Goal: Communication & Community: Ask a question

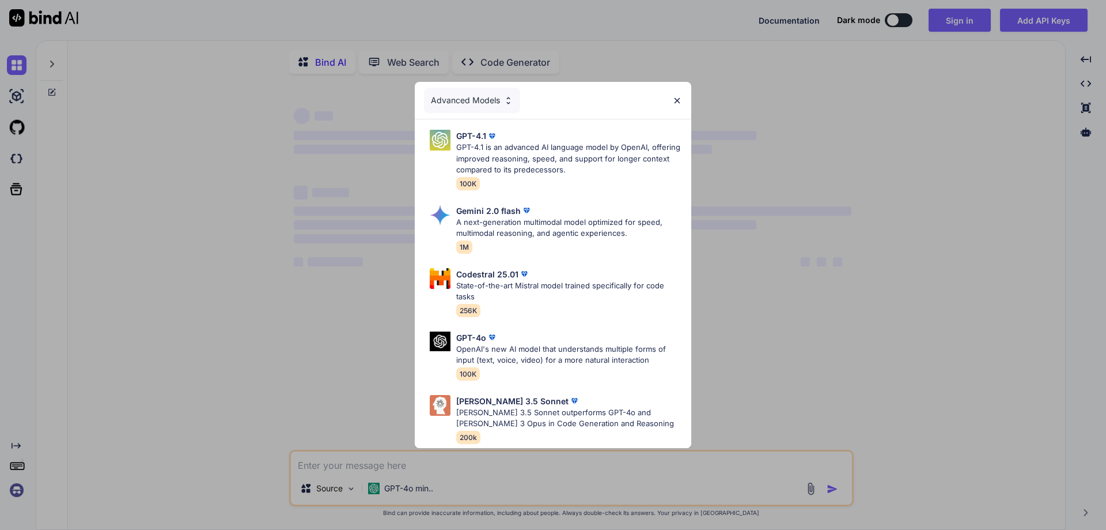
click at [678, 96] on img at bounding box center [677, 101] width 10 height 10
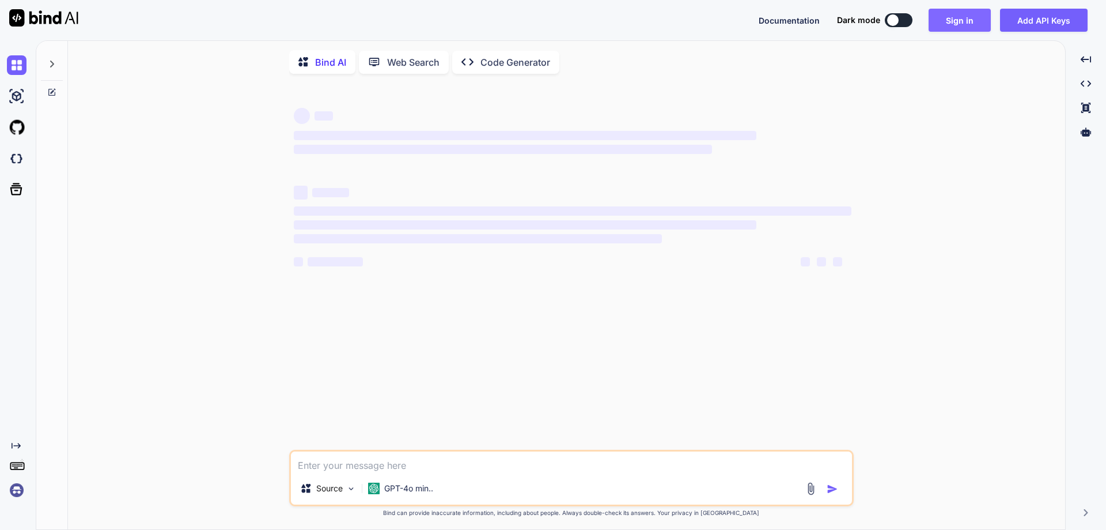
click at [948, 22] on button "Sign in" at bounding box center [960, 20] width 62 height 23
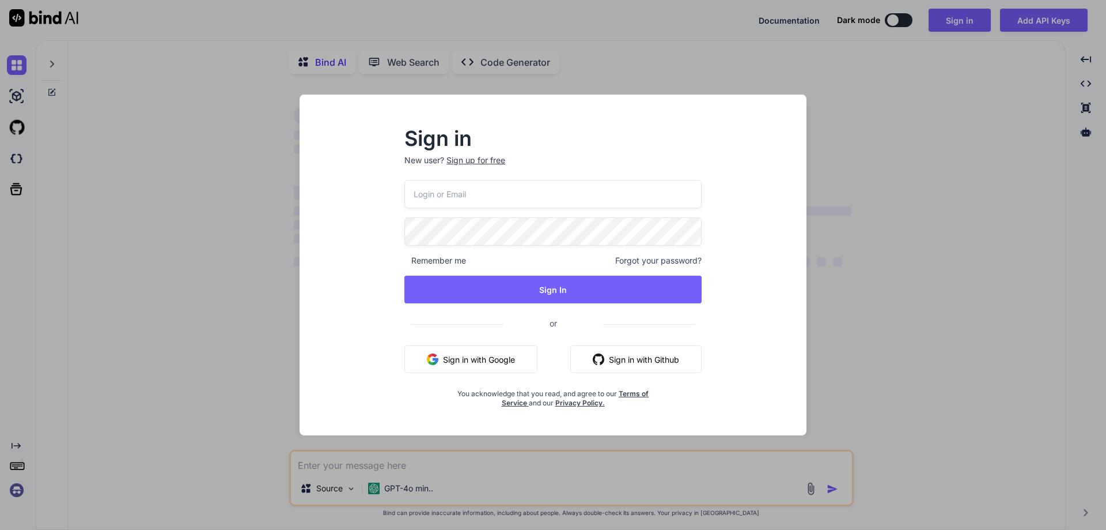
click at [490, 192] on input "email" at bounding box center [552, 194] width 297 height 28
paste input "[EMAIL_ADDRESS][DOMAIN_NAME]"
type input "[EMAIL_ADDRESS][DOMAIN_NAME]"
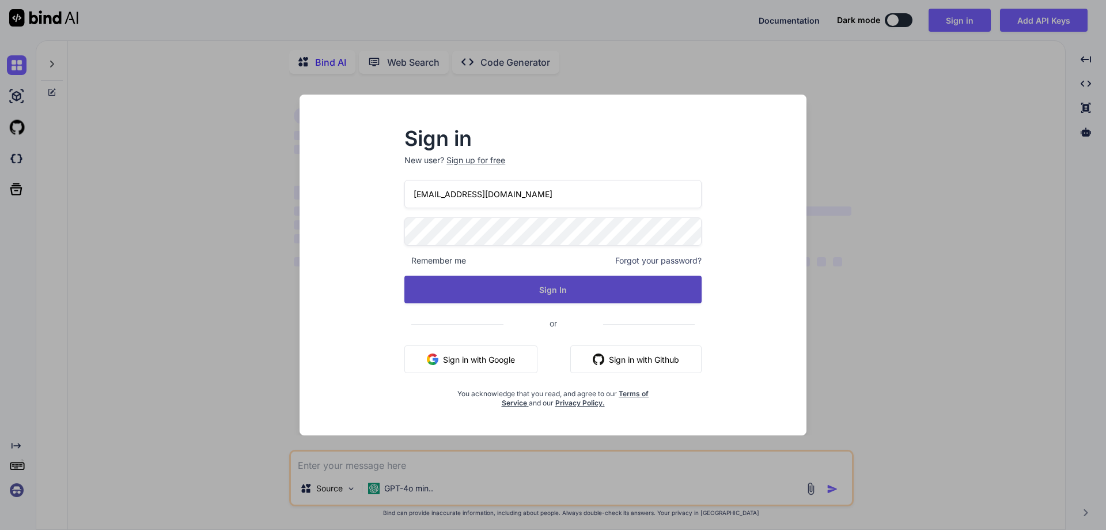
click at [553, 294] on button "Sign In" at bounding box center [552, 289] width 297 height 28
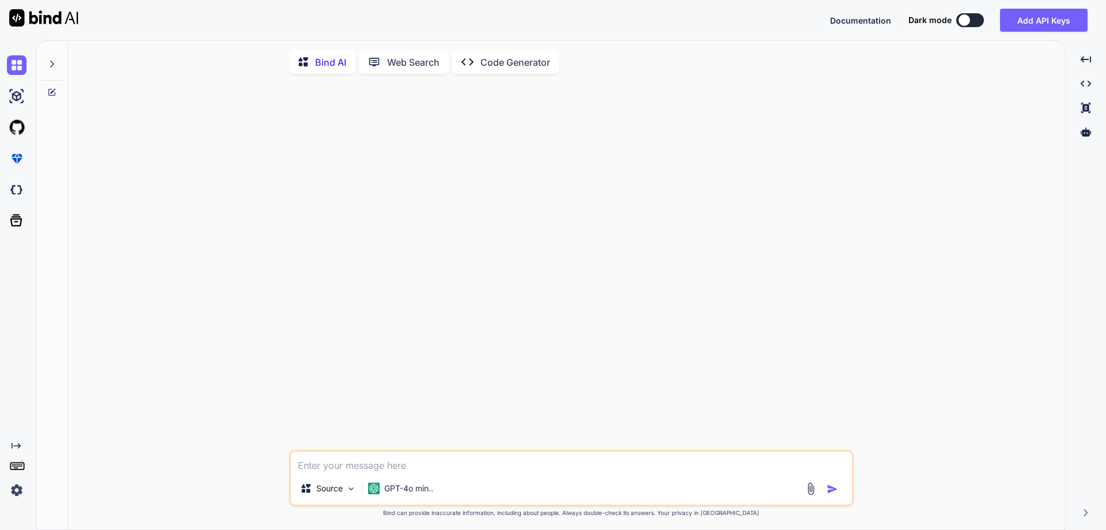
click at [397, 464] on textarea at bounding box center [571, 461] width 561 height 21
type textarea "s"
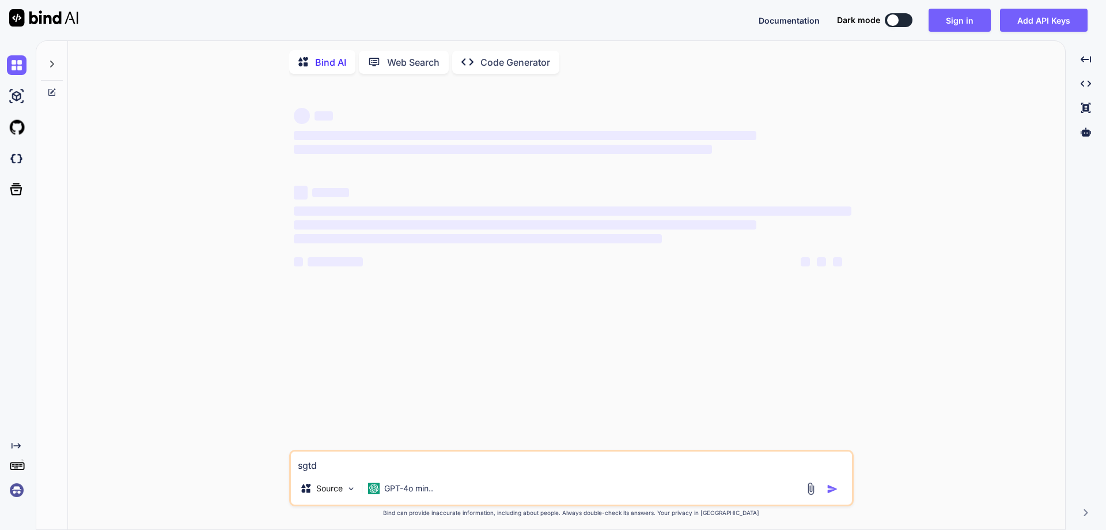
type textarea "x"
click at [48, 61] on icon at bounding box center [51, 63] width 9 height 9
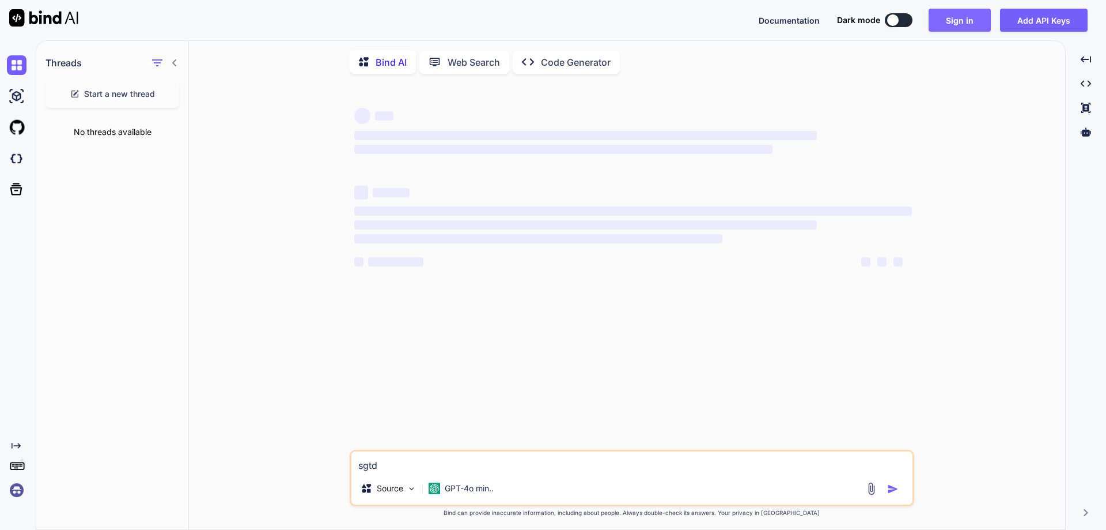
click at [962, 20] on button "Sign in" at bounding box center [960, 20] width 62 height 23
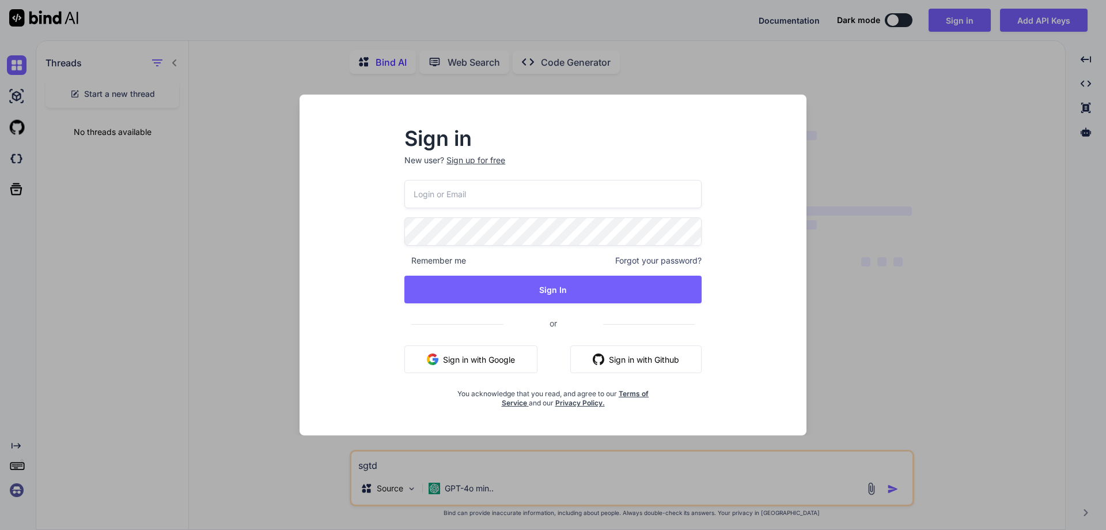
click at [515, 195] on input "email" at bounding box center [552, 194] width 297 height 28
paste input "[EMAIL_ADDRESS][DOMAIN_NAME]"
type input "[EMAIL_ADDRESS][DOMAIN_NAME]"
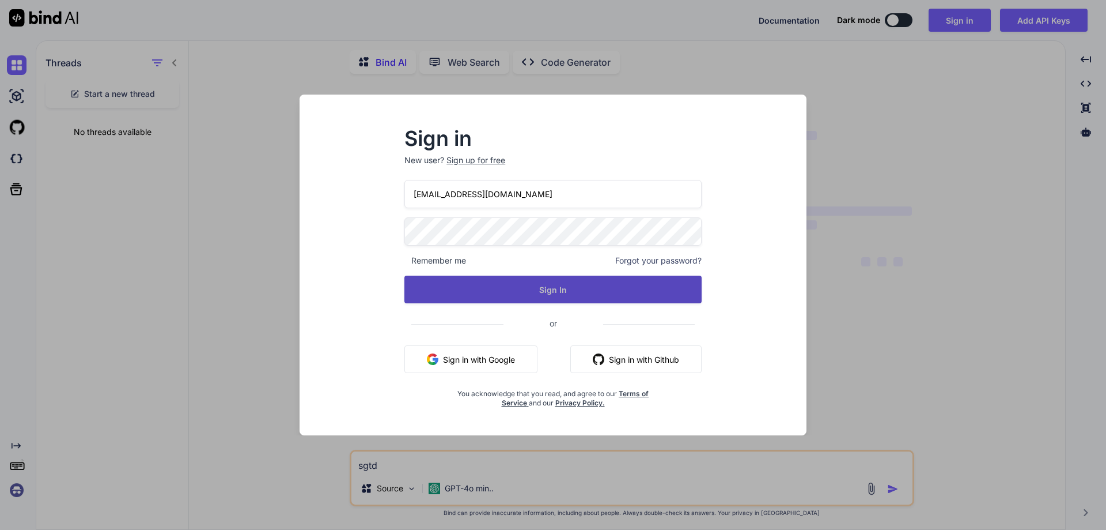
click at [531, 292] on button "Sign In" at bounding box center [552, 289] width 297 height 28
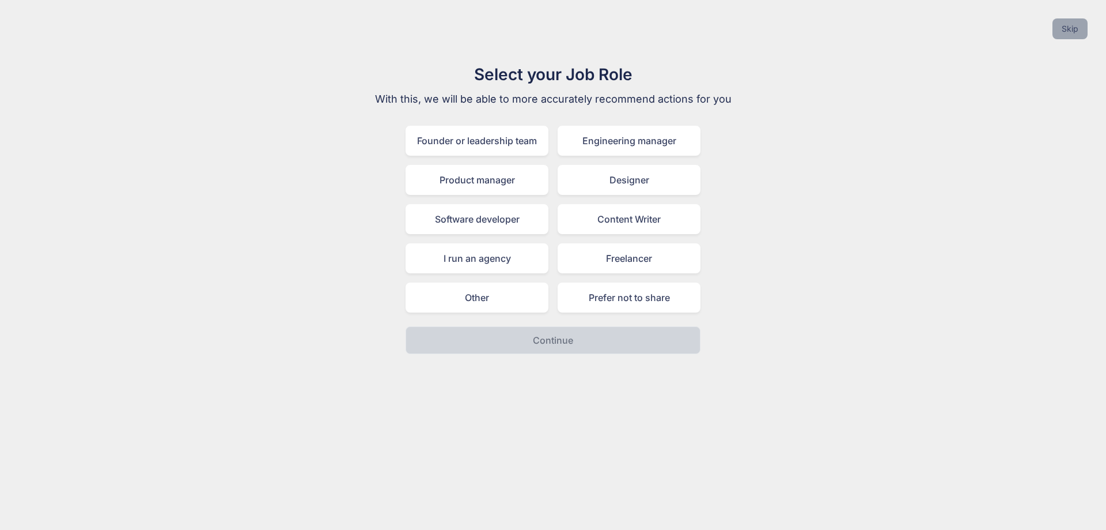
click at [1080, 32] on button "Skip" at bounding box center [1070, 28] width 35 height 21
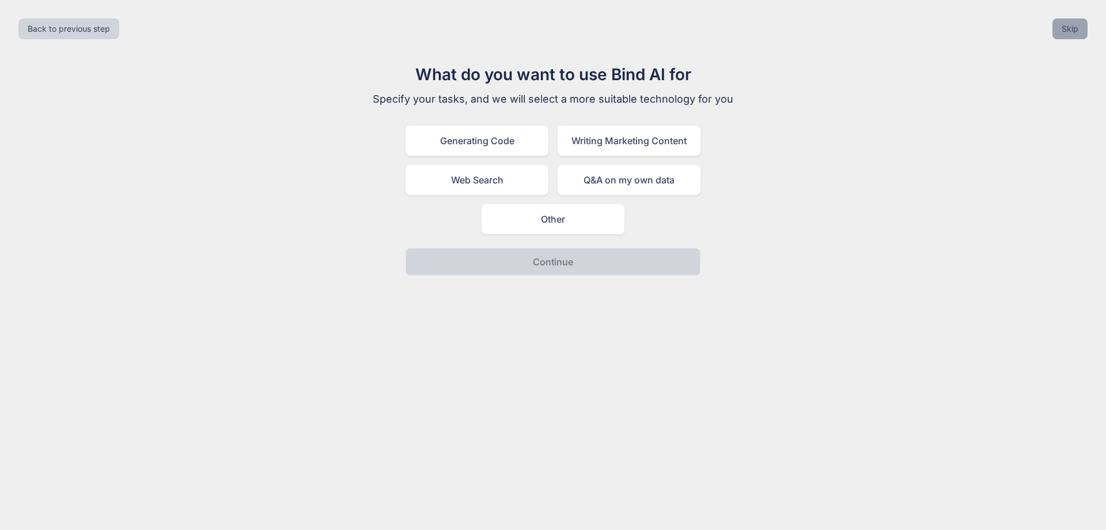
click at [1080, 32] on button "Skip" at bounding box center [1070, 28] width 35 height 21
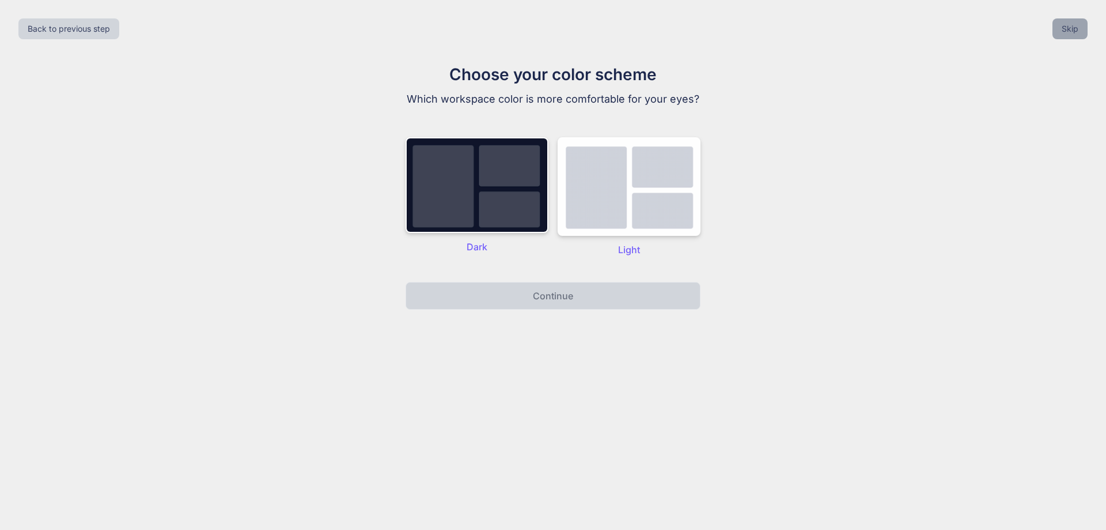
click at [1080, 32] on button "Skip" at bounding box center [1070, 28] width 35 height 21
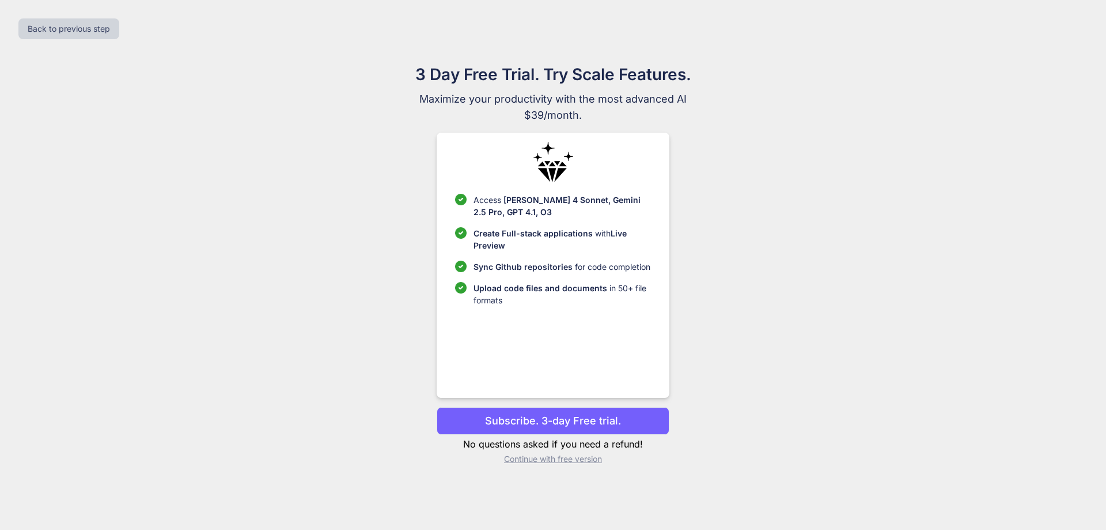
click at [550, 456] on p "Continue with free version" at bounding box center [553, 459] width 232 height 12
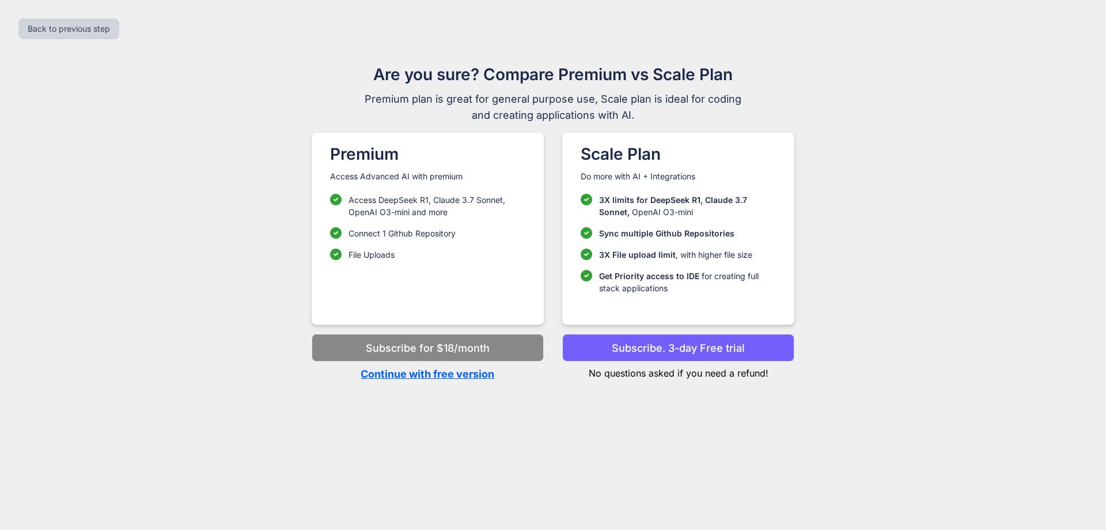
click at [428, 373] on p "Continue with free version" at bounding box center [428, 374] width 232 height 16
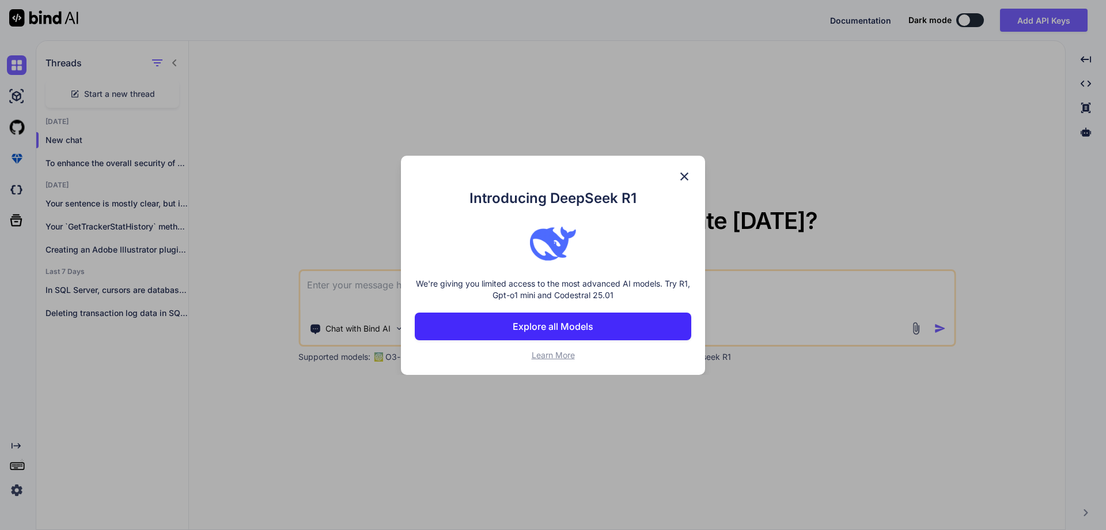
click at [681, 174] on img at bounding box center [685, 176] width 14 height 14
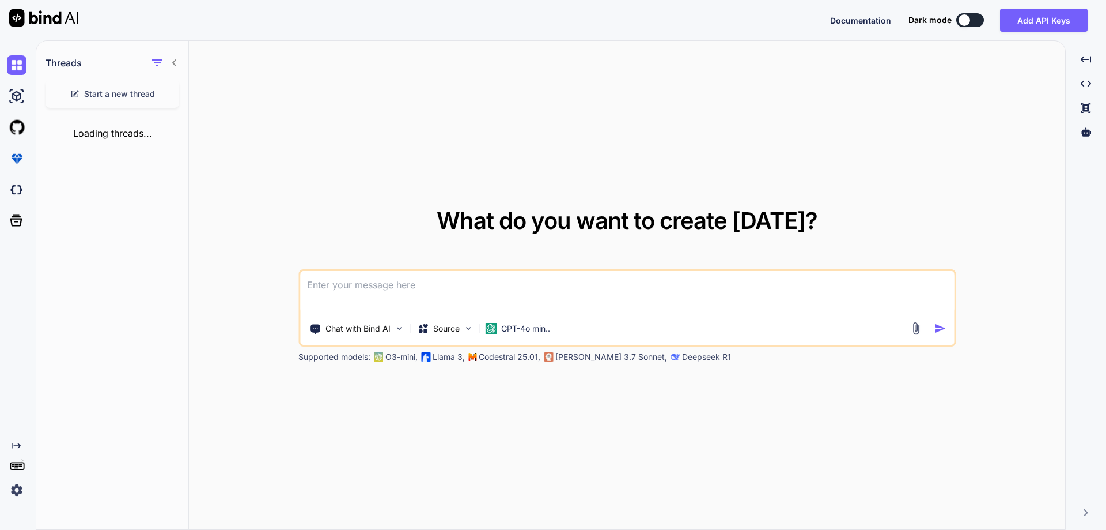
type textarea "x"
